Goal: Information Seeking & Learning: Understand process/instructions

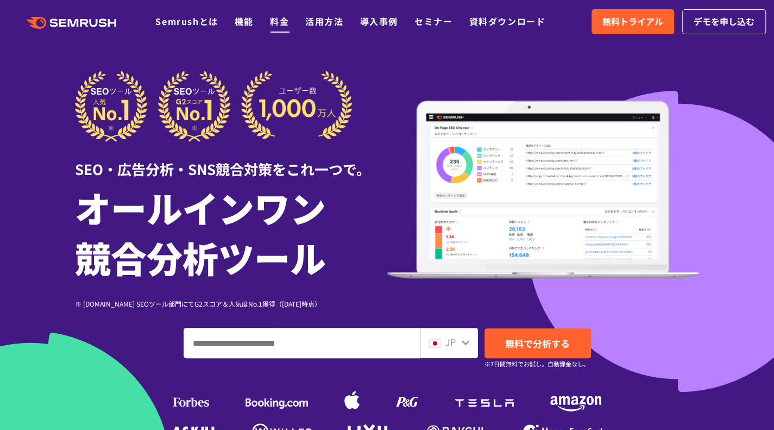
click at [287, 19] on link "料金" at bounding box center [279, 21] width 19 height 13
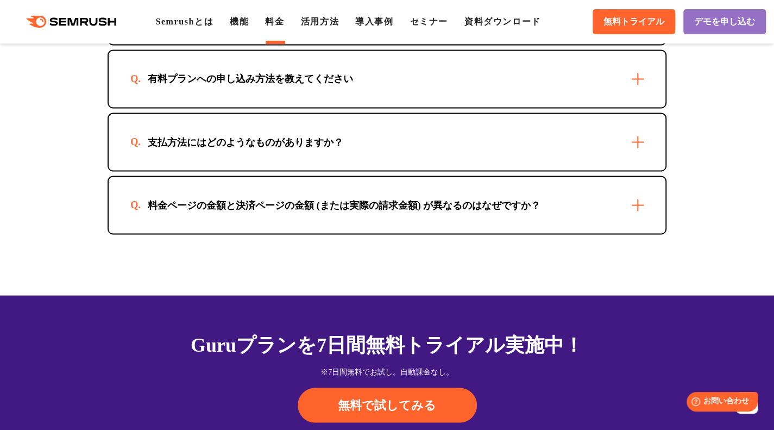
scroll to position [3423, 0]
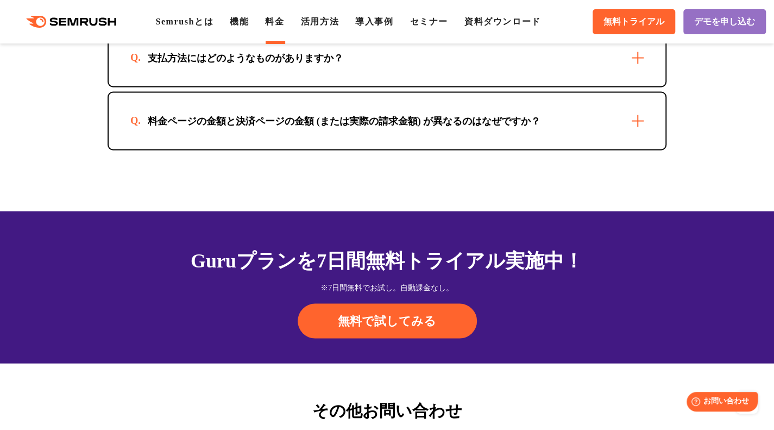
click at [314, 125] on div "料金ページの金額と決済ページの金額 (または実際の請求金額) が異なるのはなぜですか？" at bounding box center [387, 120] width 557 height 57
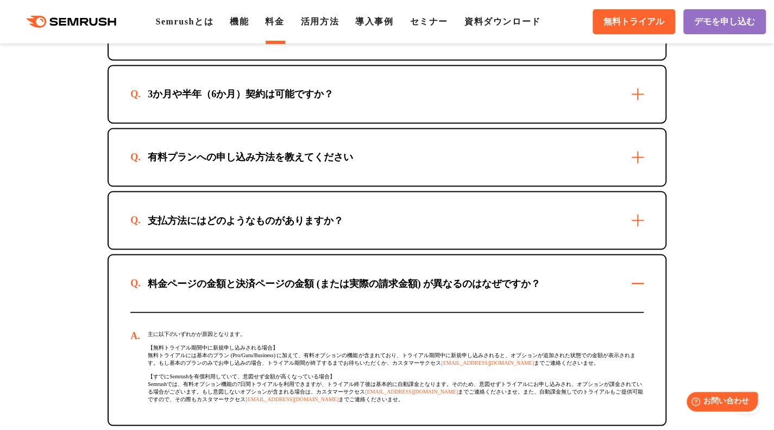
scroll to position [2988, 0]
